Goal: Check status: Check status

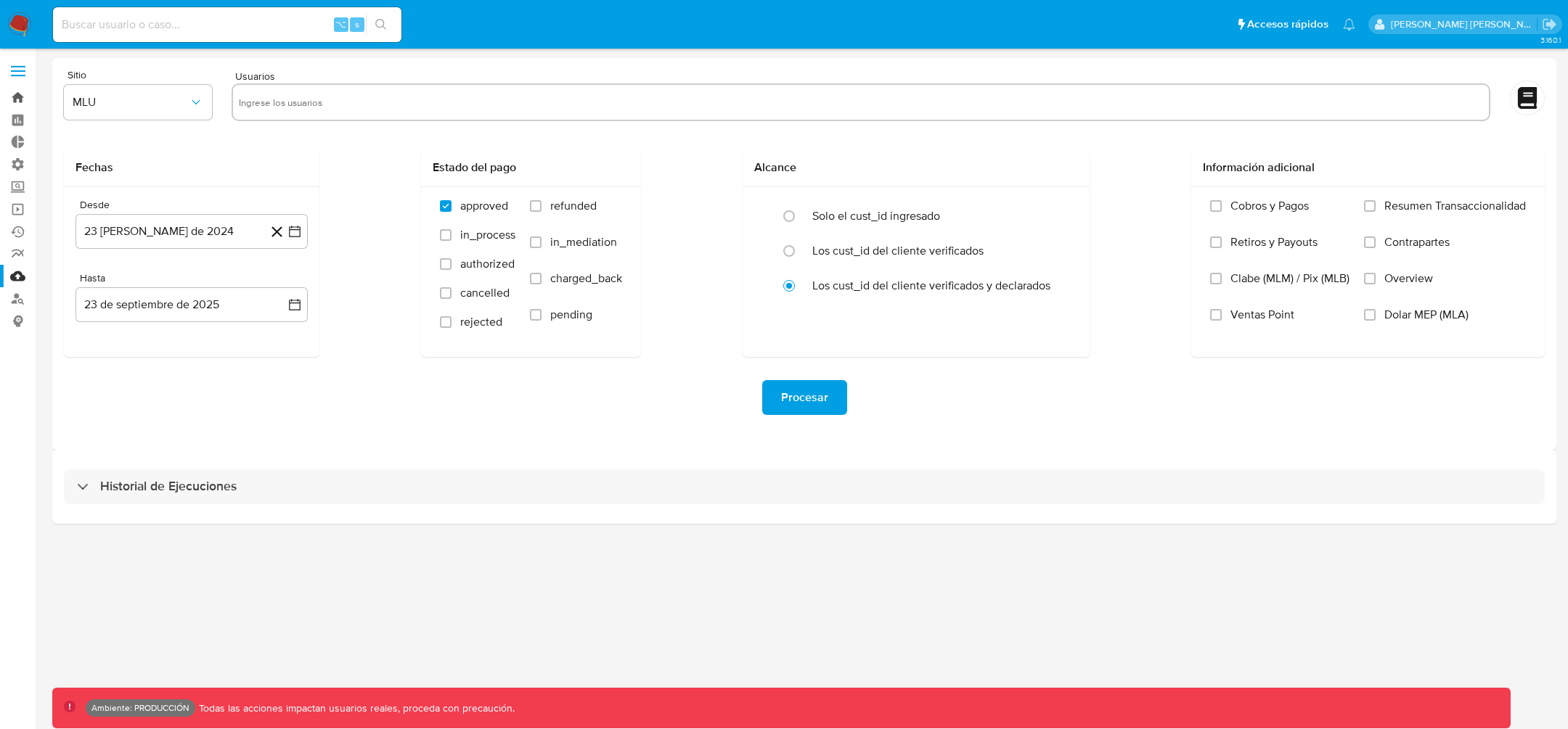
click at [18, 97] on link "Bandeja" at bounding box center [86, 97] width 173 height 22
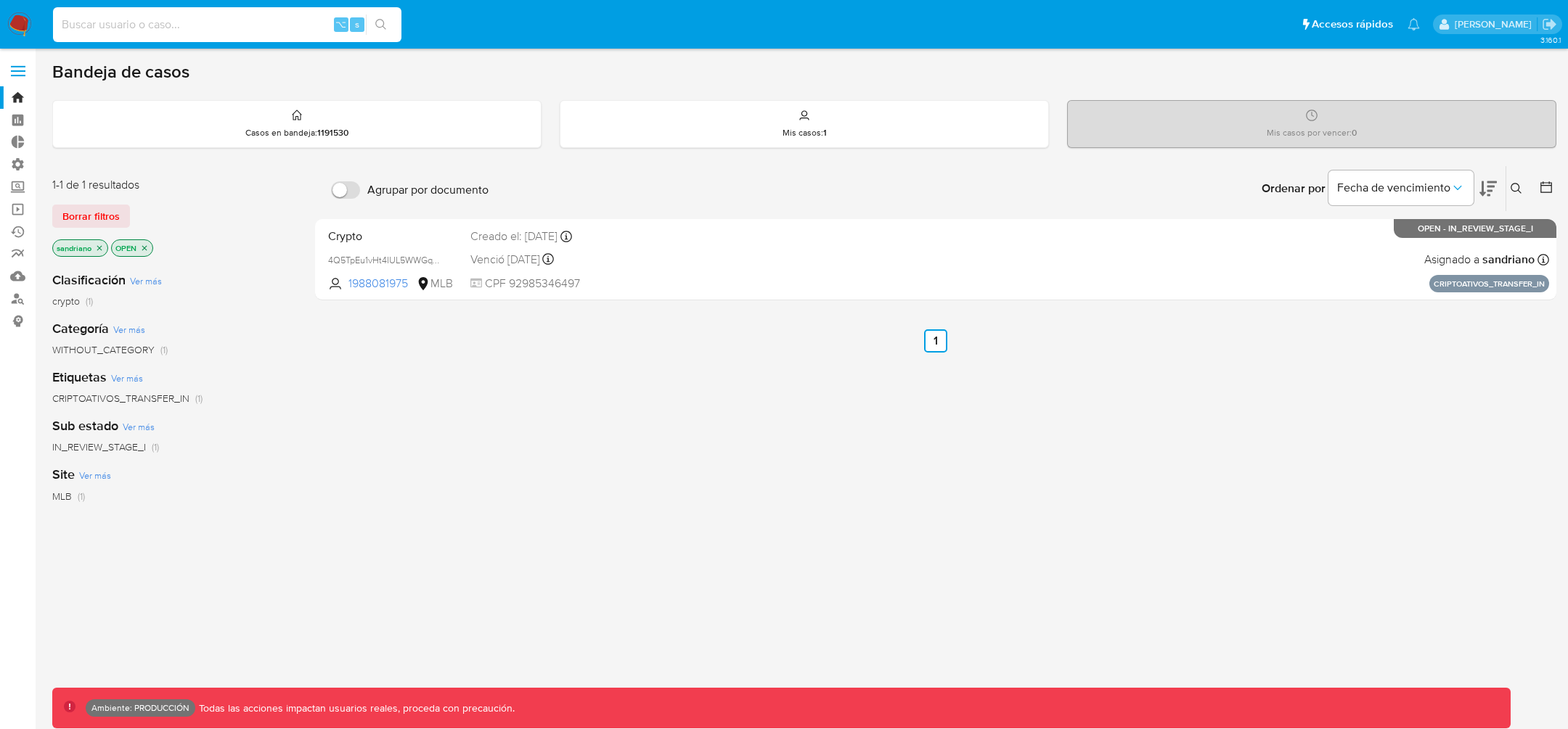
click at [154, 33] on input at bounding box center [227, 24] width 348 height 19
type input "t"
type input "15151272"
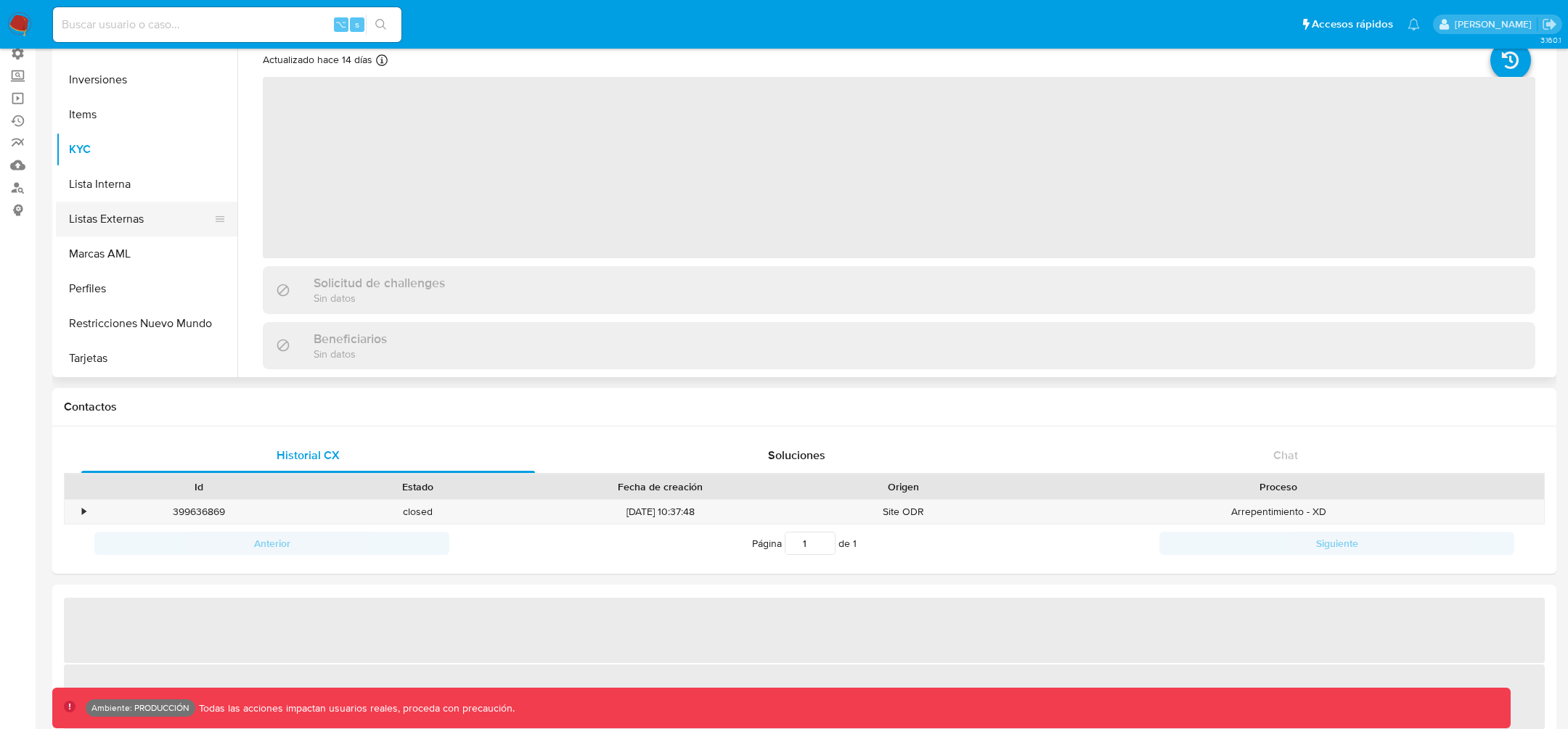
scroll to position [128, 0]
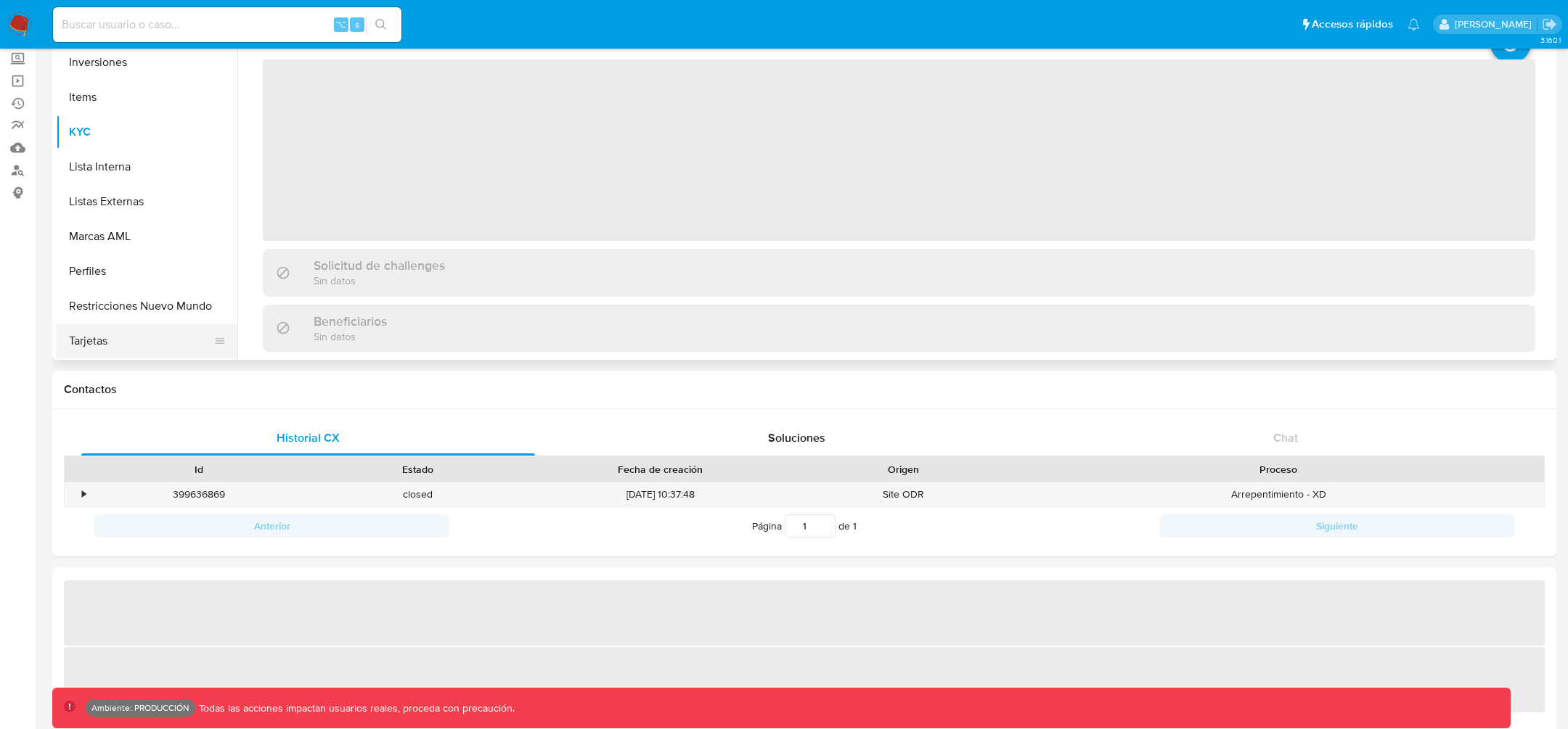
click at [105, 337] on button "Tarjetas" at bounding box center [141, 340] width 170 height 35
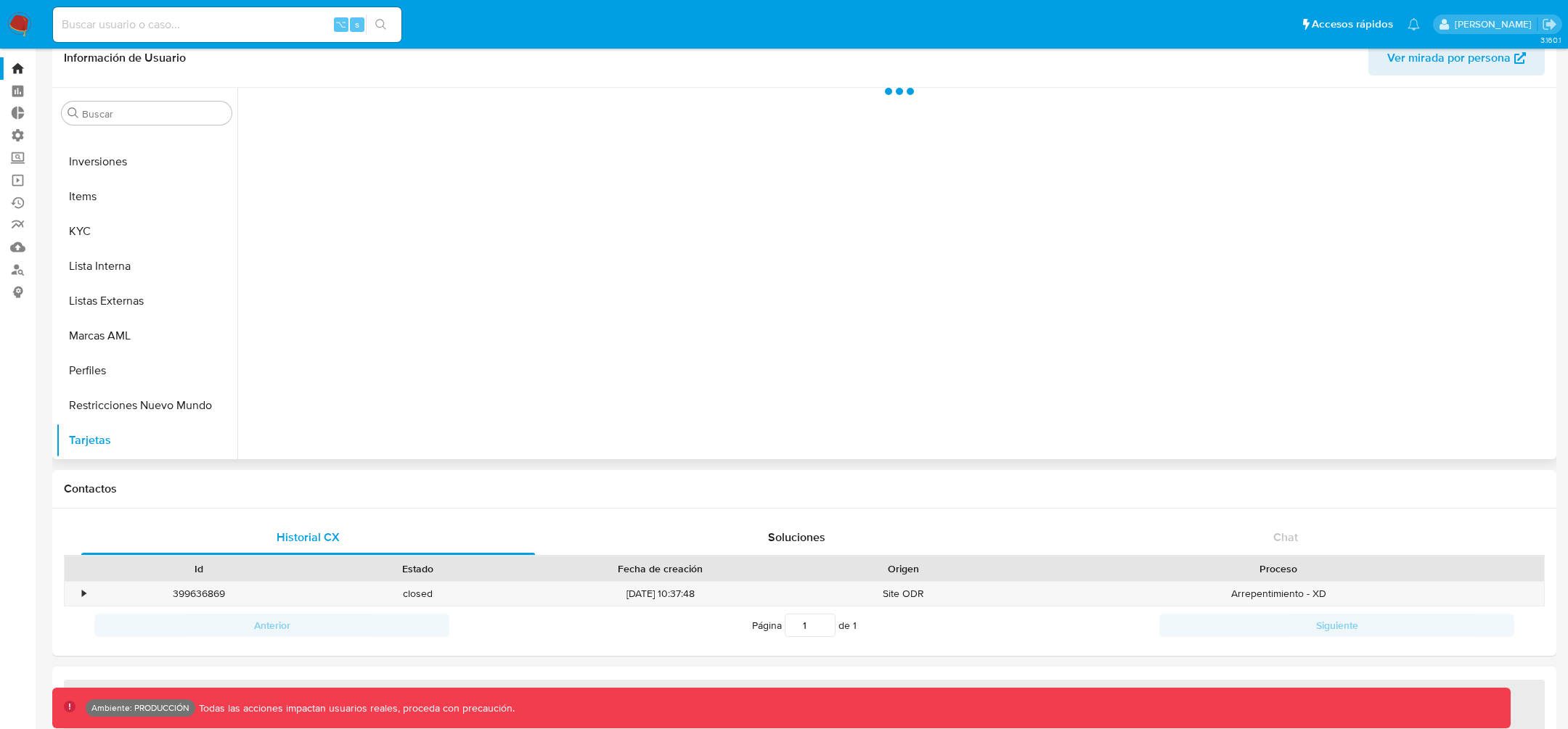
scroll to position [26, 0]
select select "10"
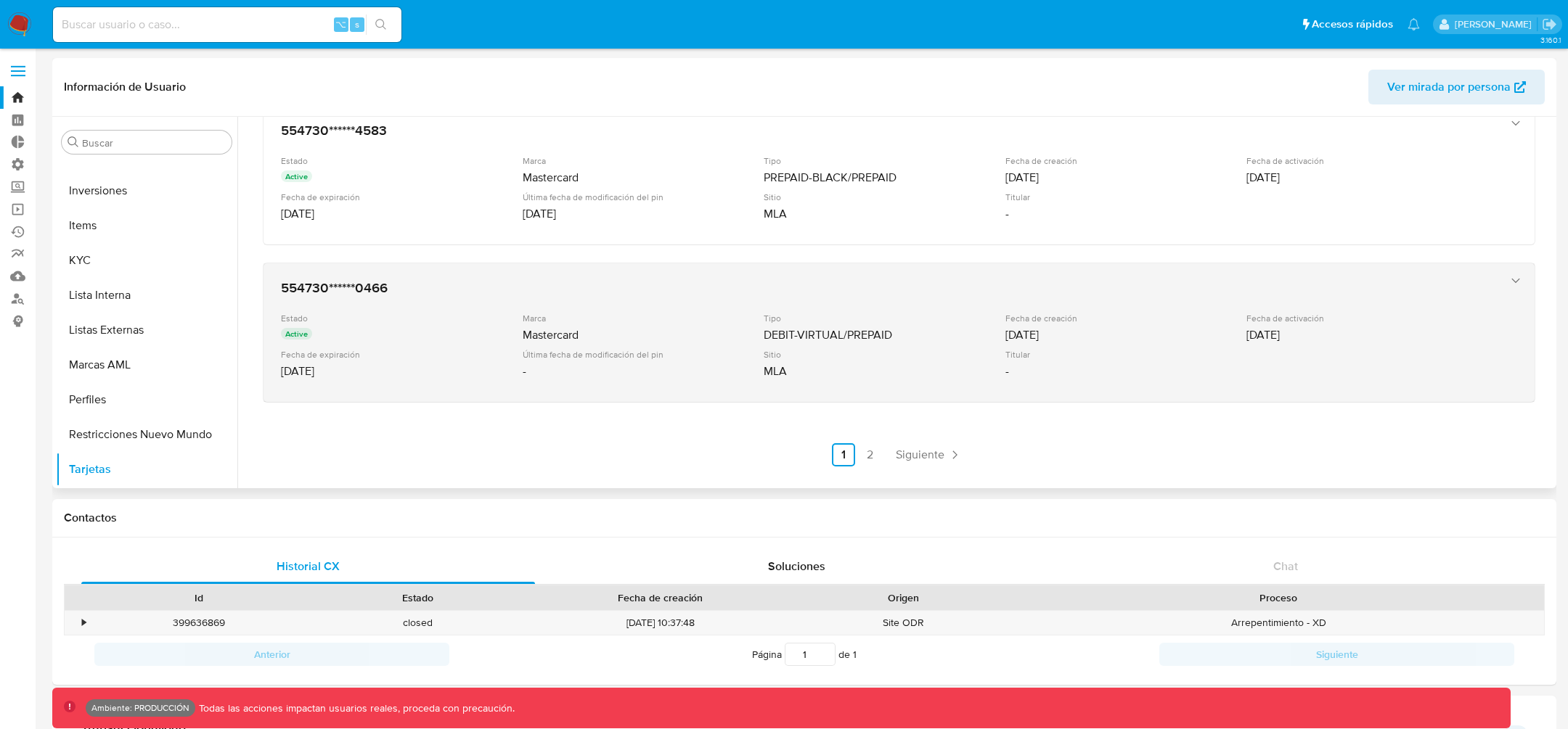
scroll to position [569, 0]
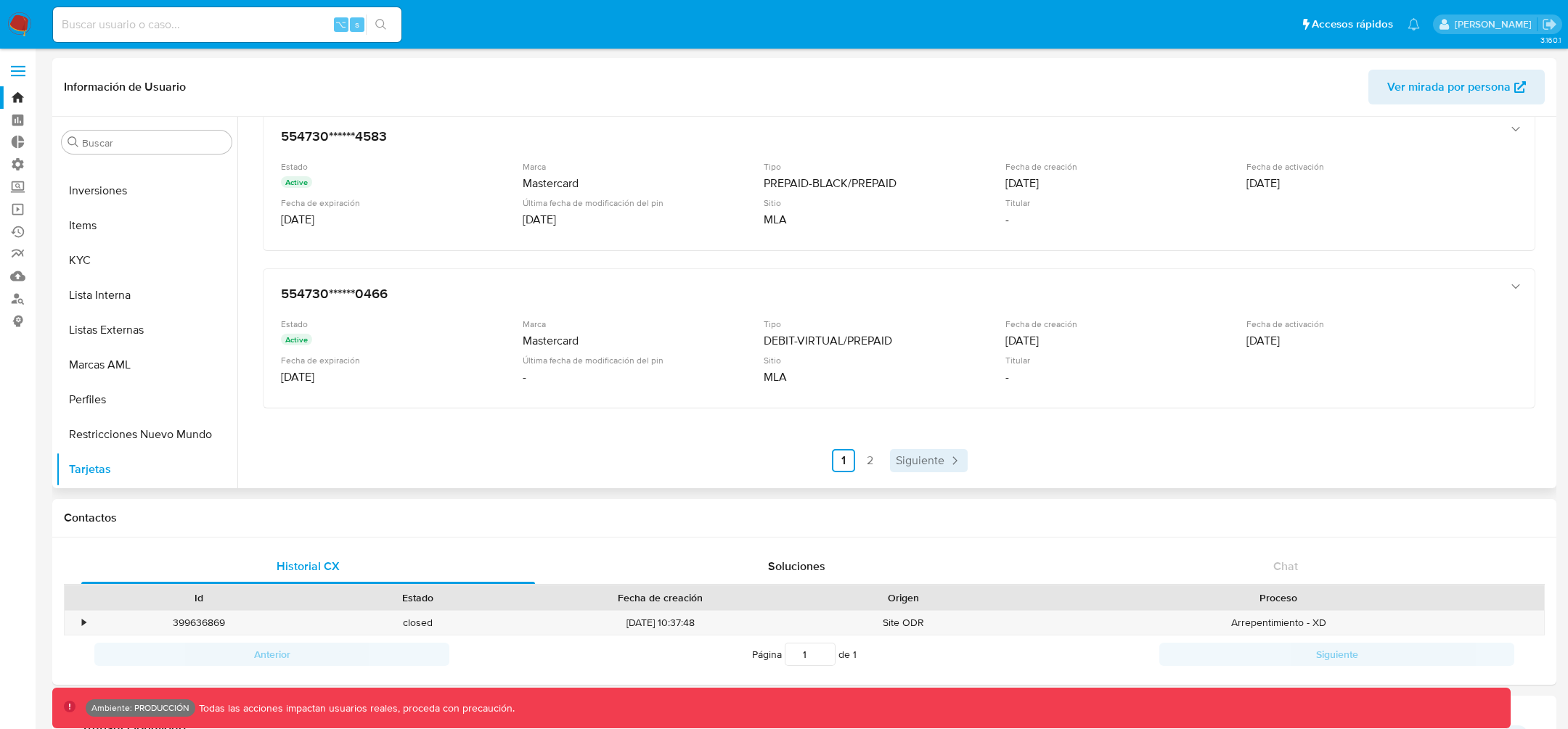
click at [925, 454] on span "Siguiente" at bounding box center [919, 460] width 49 height 12
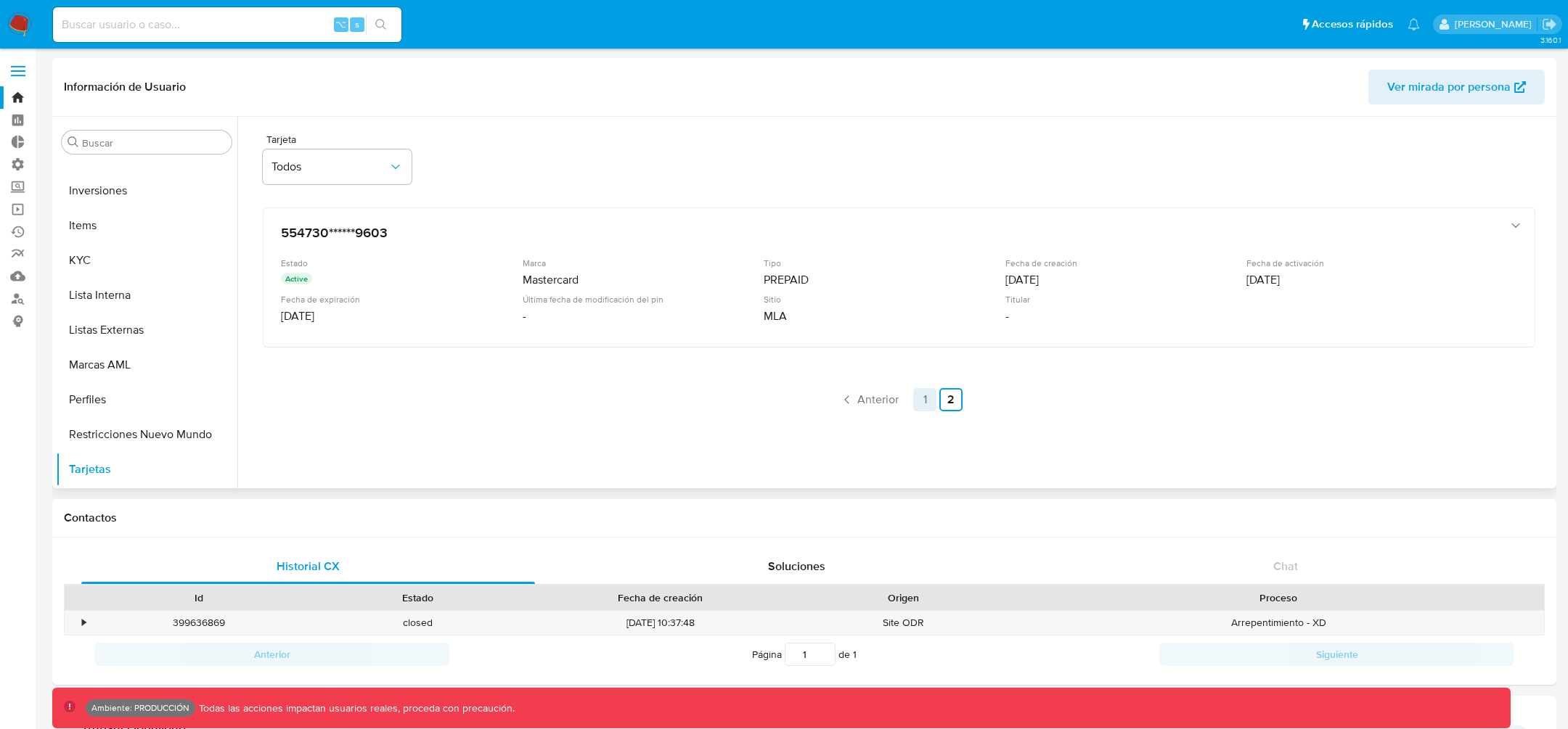
click at [916, 400] on link "1" at bounding box center [924, 399] width 23 height 23
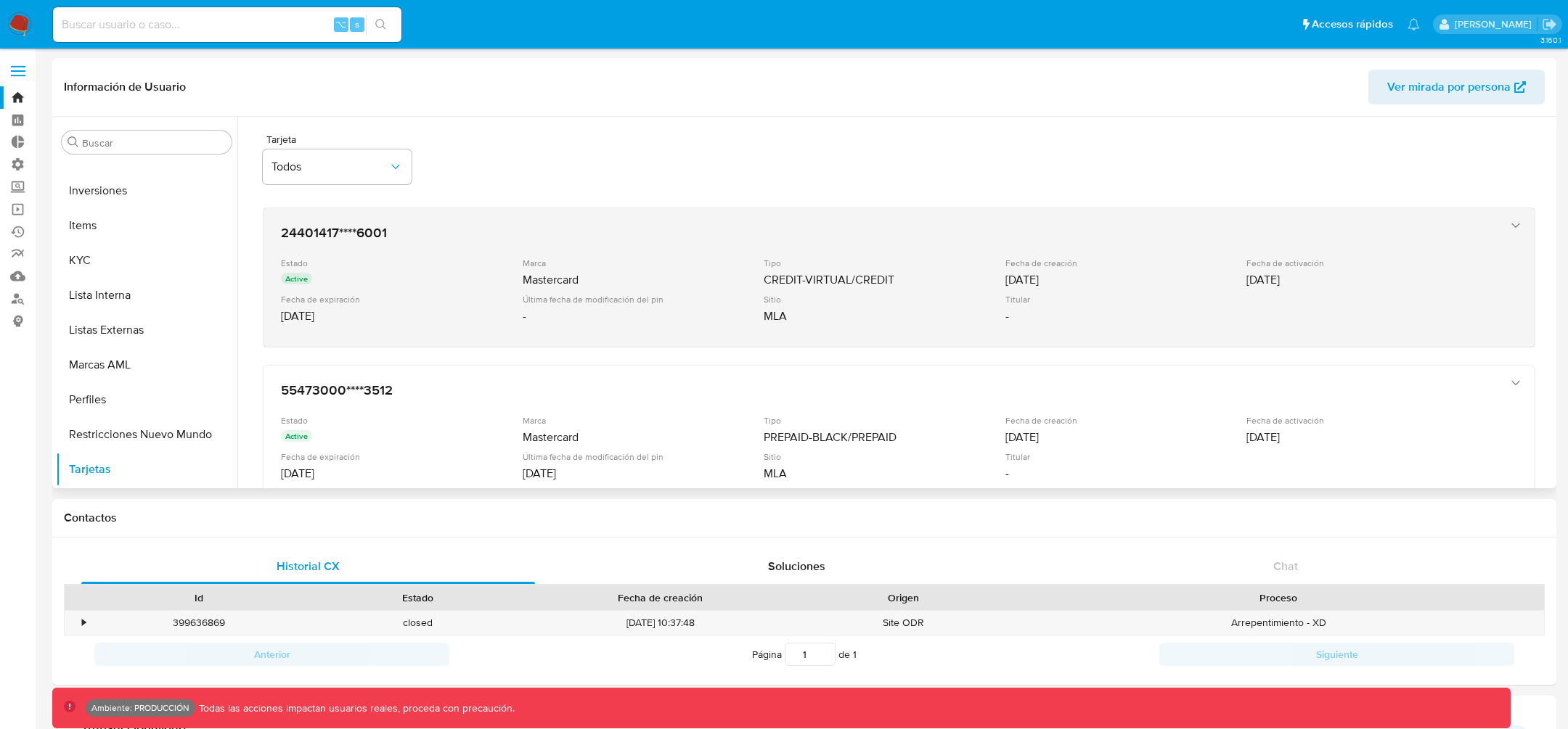
click at [970, 333] on div "24401417****6001 Estado Active Marca Mastercard Tipo CREDIT-VIRTUAL/CREDIT Fech…" at bounding box center [884, 276] width 1219 height 118
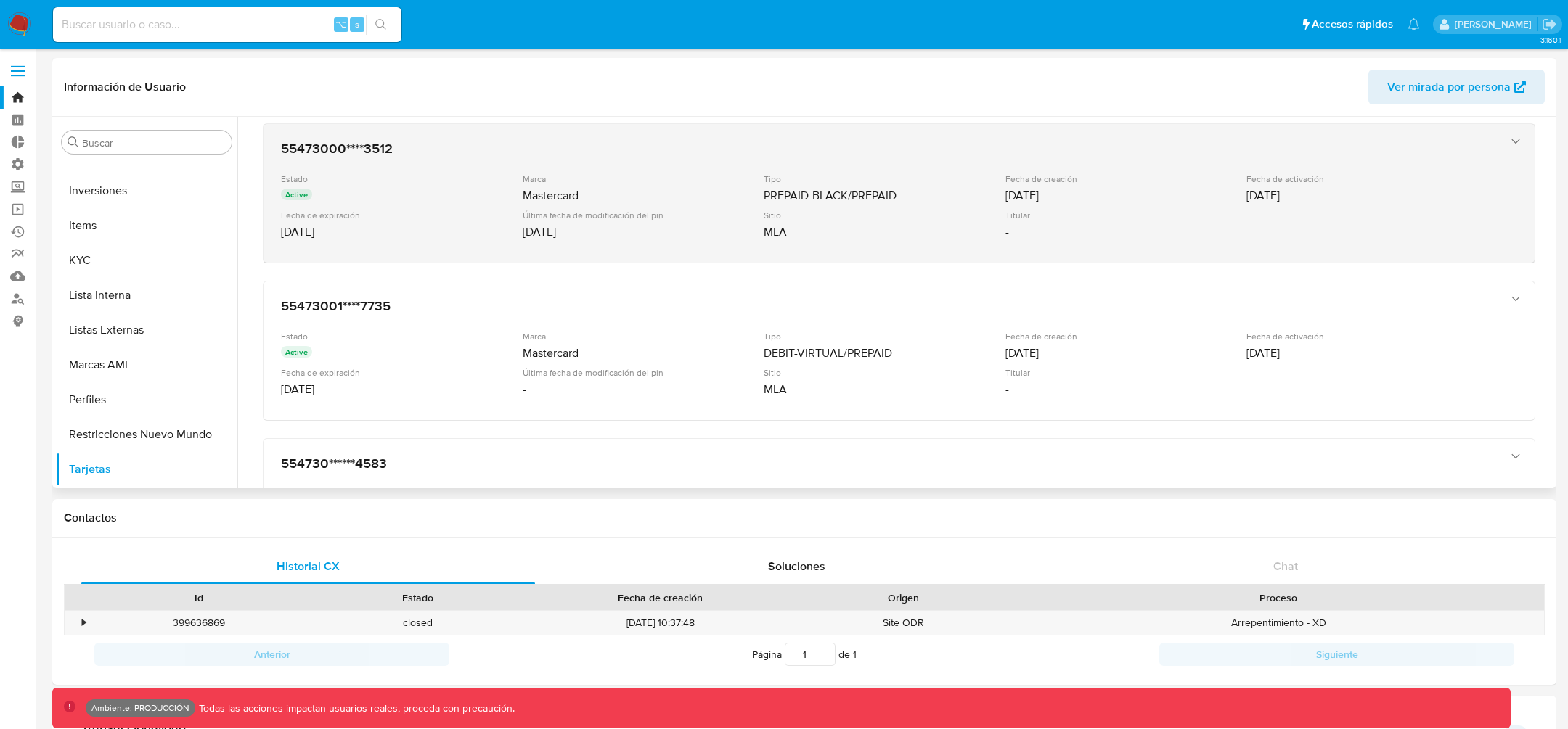
scroll to position [518, 0]
click at [936, 215] on div "Sitio MLA" at bounding box center [884, 220] width 242 height 30
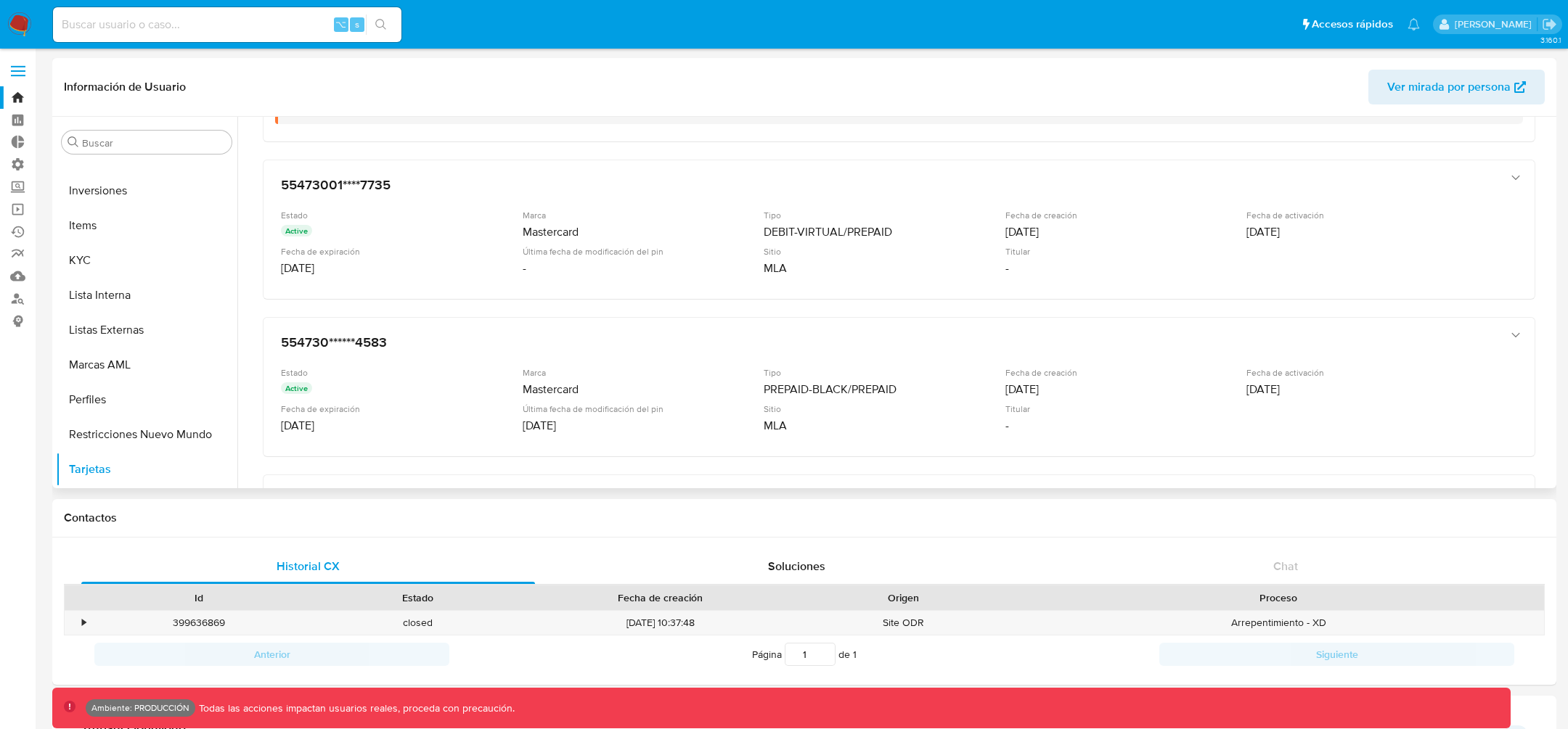
scroll to position [747, 0]
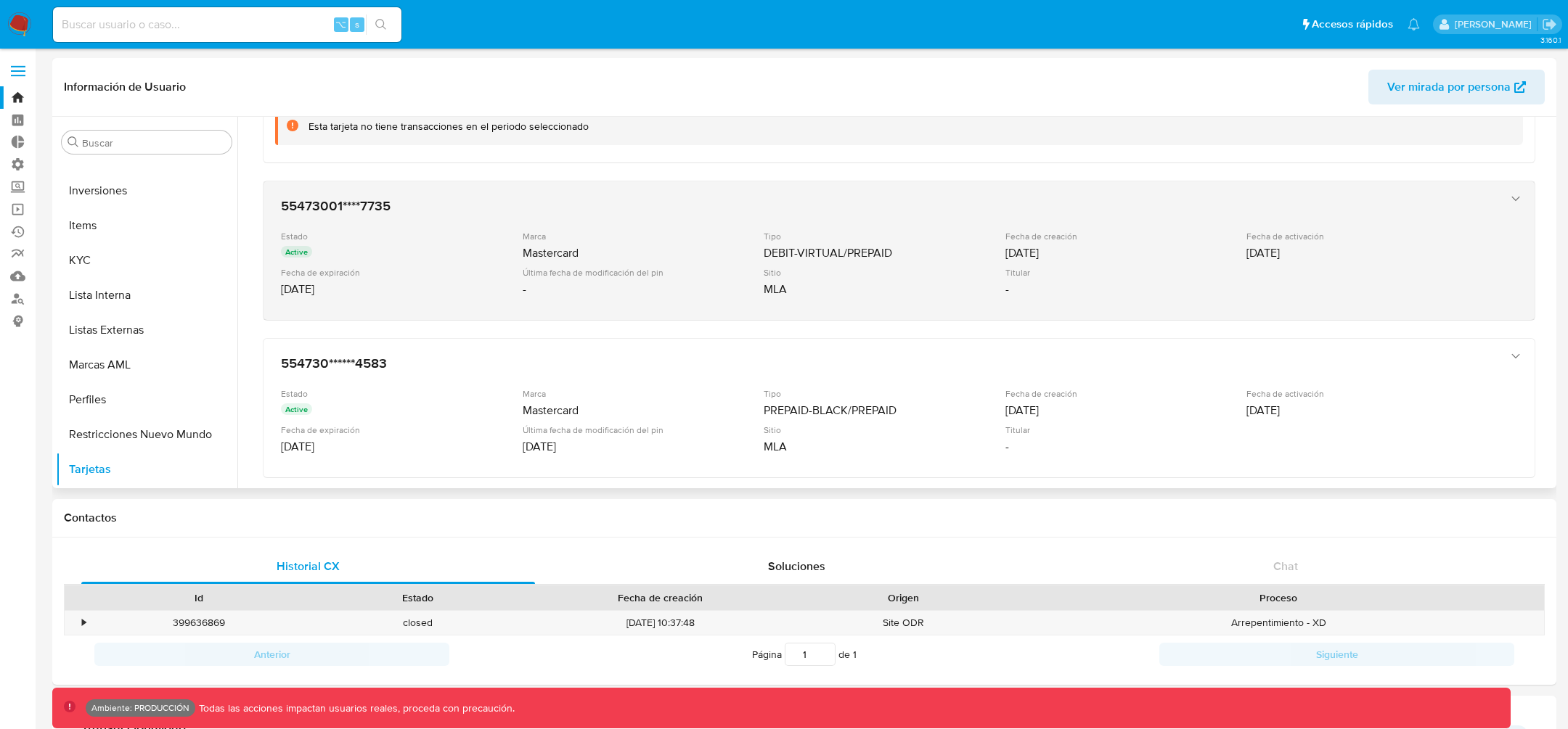
click at [971, 294] on div "Estado Active Marca Mastercard Tipo DEBIT-VIRTUAL/PREPAID Fecha de creación 07/…" at bounding box center [885, 266] width 1207 height 72
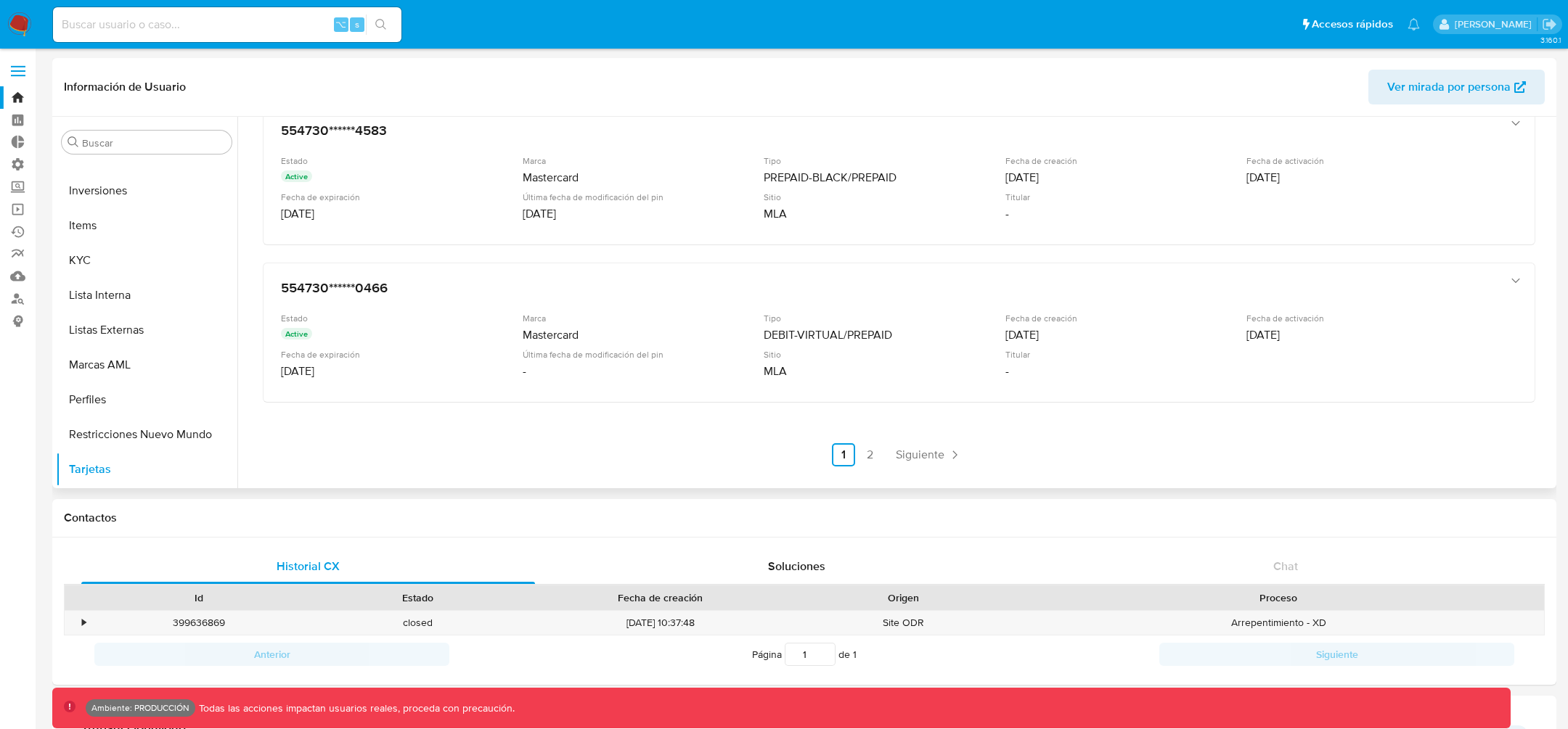
scroll to position [5, 0]
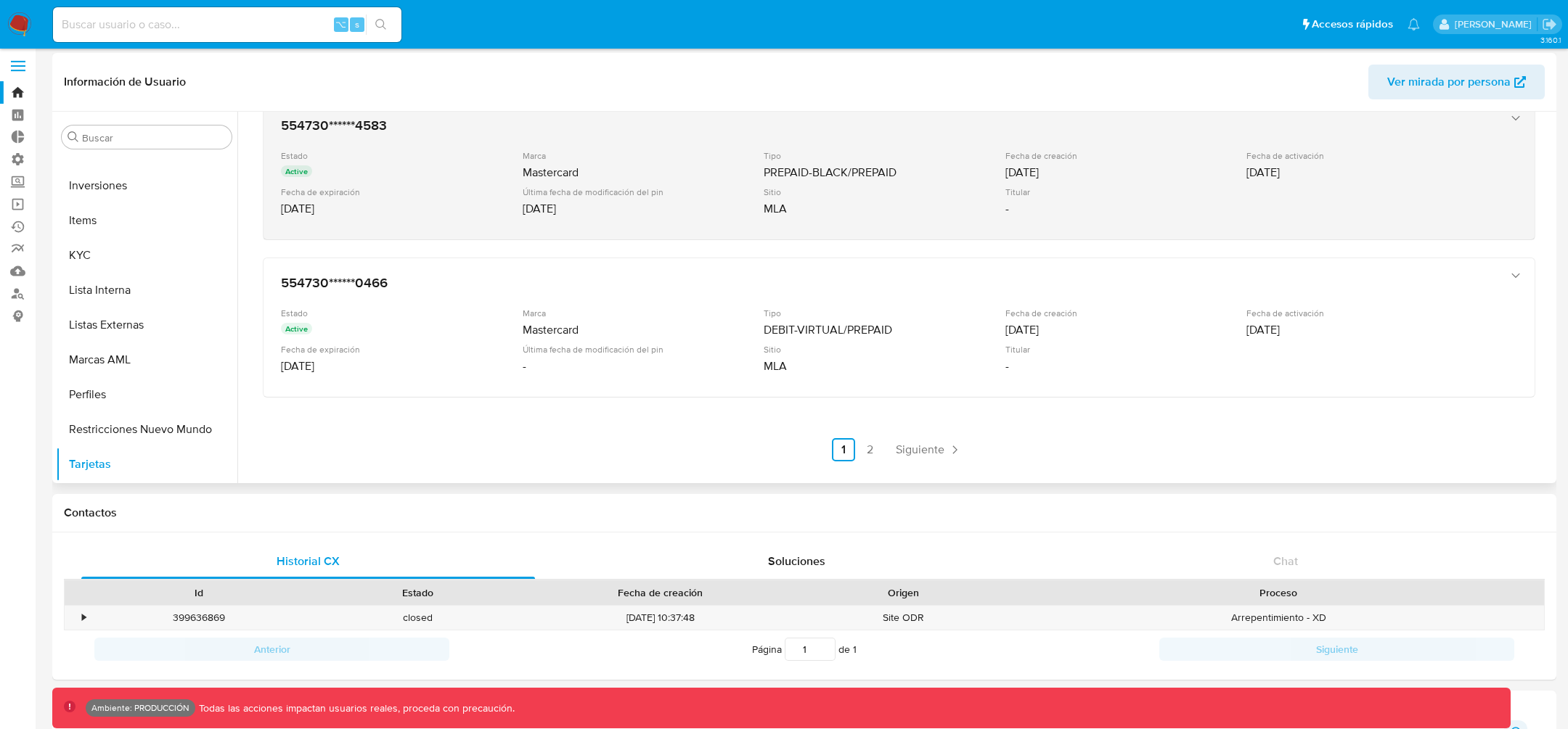
click at [860, 217] on div "Estado Active Marca Mastercard Tipo PREPAID-BLACK/PREPAID Fecha de creación 03/…" at bounding box center [885, 186] width 1207 height 72
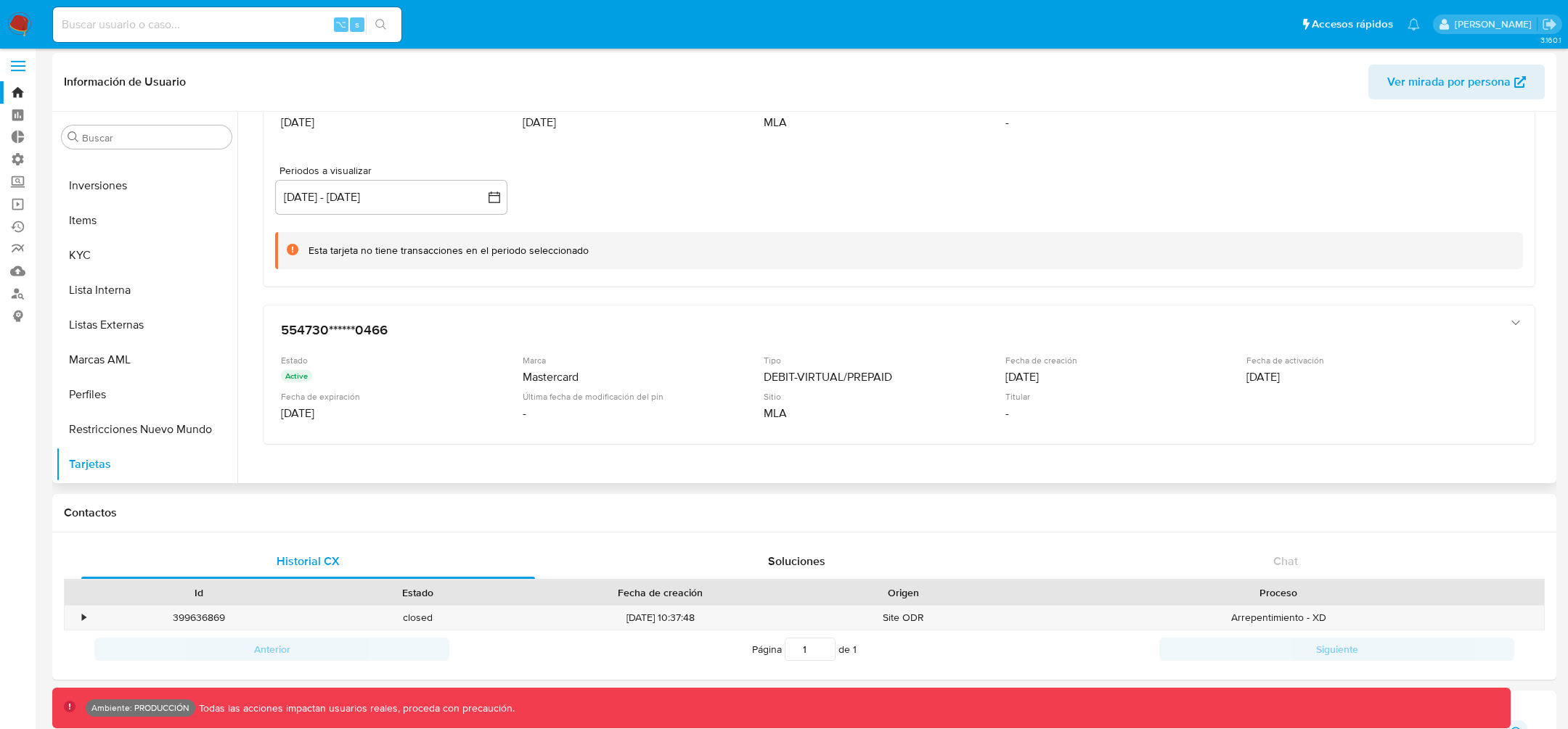
scroll to position [1525, 0]
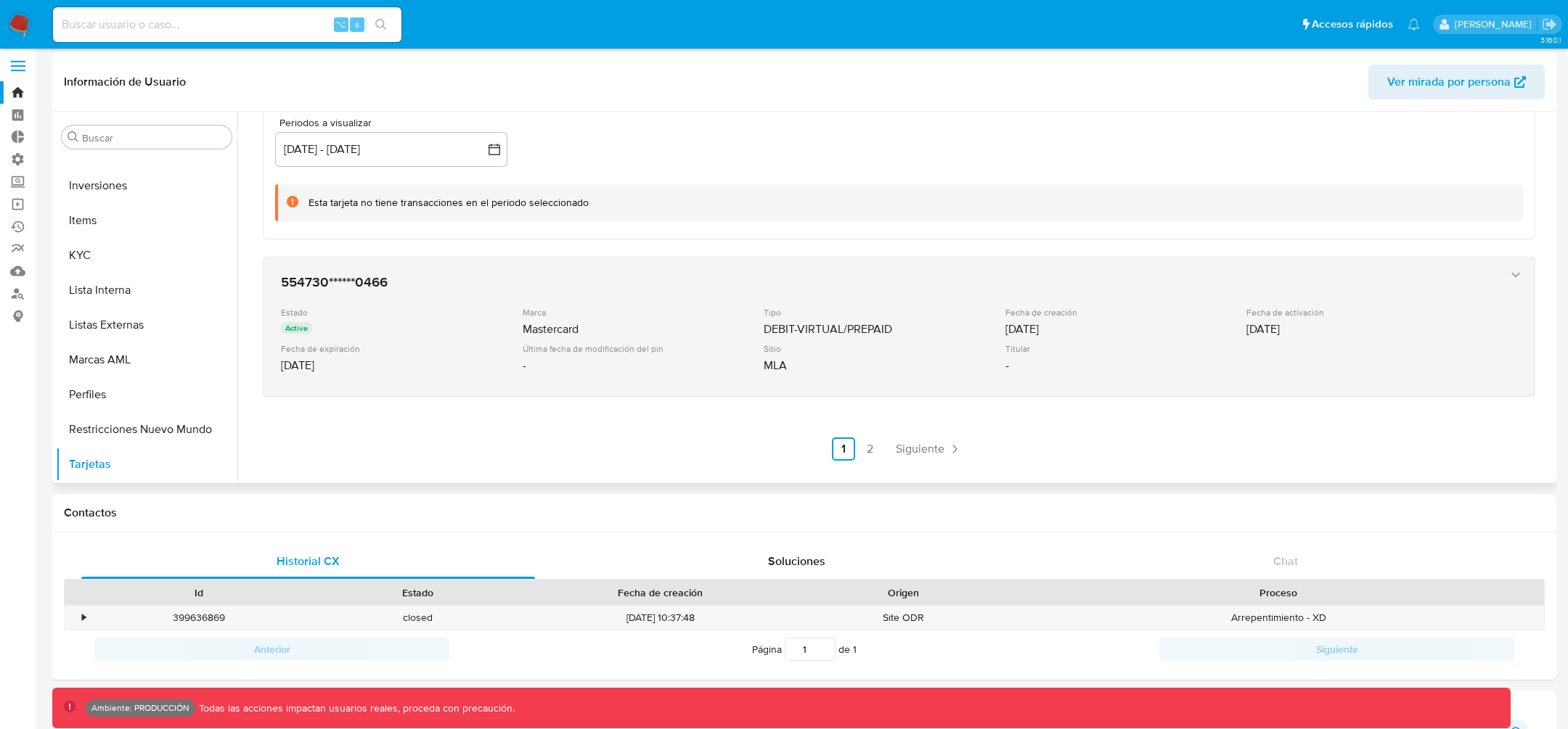
click at [823, 378] on div "554730******0466 Estado Active Marca Mastercard Tipo DEBIT-VIRTUAL/PREPAID Fech…" at bounding box center [884, 326] width 1219 height 118
